Goal: Information Seeking & Learning: Learn about a topic

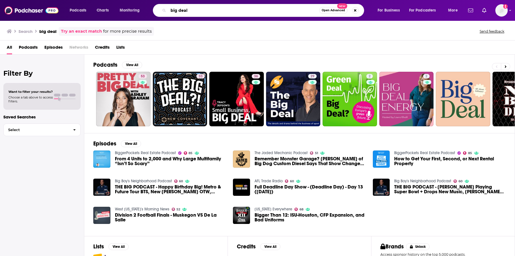
drag, startPoint x: 192, startPoint y: 11, endPoint x: 154, endPoint y: 7, distance: 38.7
click at [154, 7] on div "big deal Open Advanced New" at bounding box center [258, 10] width 211 height 13
type input "[PERSON_NAME]"
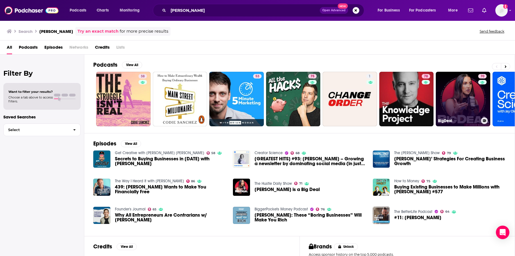
click at [460, 112] on link "70 BigDeal" at bounding box center [463, 99] width 55 height 55
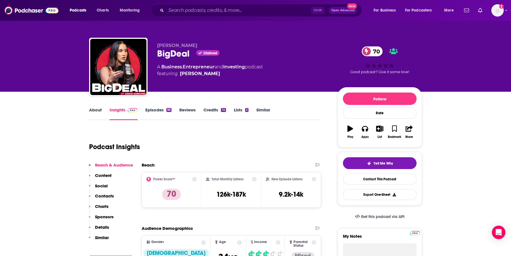
scroll to position [56, 0]
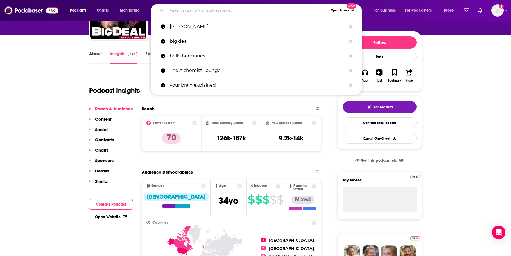
click at [200, 11] on input "Search podcasts, credits, & more..." at bounding box center [247, 10] width 162 height 9
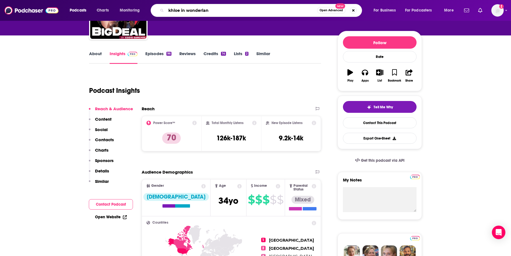
type input "khloe in wonderland"
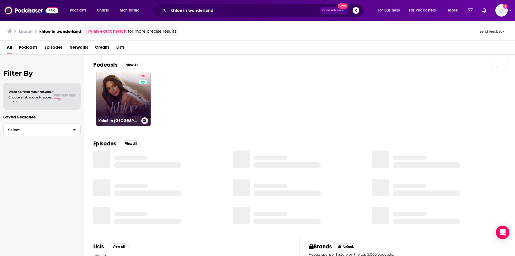
click at [129, 104] on link "74 Khloé in [GEOGRAPHIC_DATA]" at bounding box center [123, 99] width 55 height 55
